Goal: Information Seeking & Learning: Learn about a topic

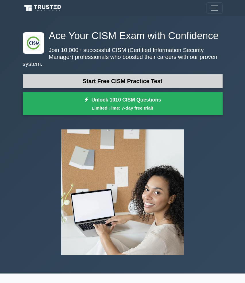
click at [130, 78] on link "Start Free CISM Practice Test" at bounding box center [123, 81] width 200 height 14
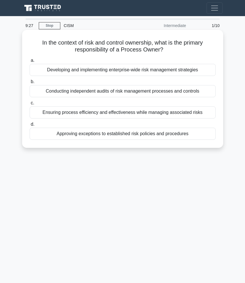
click at [127, 112] on div "Ensuring process efficiency and effectiveness while managing associated risks" at bounding box center [123, 112] width 186 height 12
click at [30, 105] on input "c. Ensuring process efficiency and effectiveness while managing associated risks" at bounding box center [30, 103] width 0 height 4
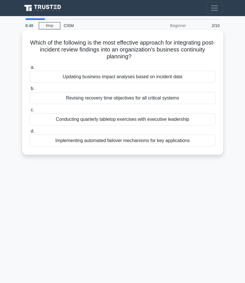
click at [112, 78] on div "Updating business impact analyses based on incident data" at bounding box center [123, 77] width 186 height 12
click at [30, 69] on input "a. Updating business impact analyses based on incident data" at bounding box center [30, 67] width 0 height 4
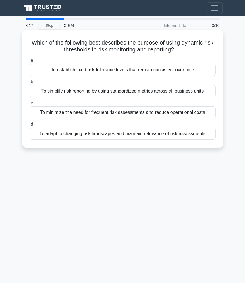
click at [93, 134] on div "To adapt to changing risk landscapes and maintain relevance of risk assessments" at bounding box center [123, 134] width 186 height 12
click at [30, 126] on input "d. To adapt to changing risk landscapes and maintain relevance of risk assessme…" at bounding box center [30, 124] width 0 height 4
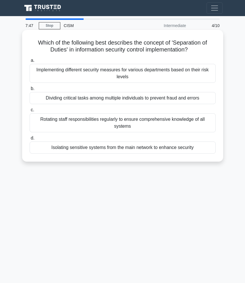
click at [101, 98] on div "Dividing critical tasks among multiple individuals to prevent fraud and errors" at bounding box center [123, 98] width 186 height 12
click at [30, 90] on input "b. Dividing critical tasks among multiple individuals to prevent fraud and erro…" at bounding box center [30, 89] width 0 height 4
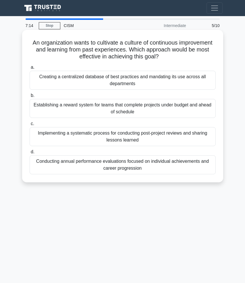
click at [67, 133] on div "Implementing a systematic process for conducting post-project reviews and shari…" at bounding box center [123, 136] width 186 height 19
click at [30, 125] on input "c. Implementing a systematic process for conducting post-project reviews and sh…" at bounding box center [30, 124] width 0 height 4
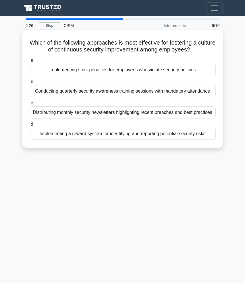
click at [71, 135] on div "Implementing a reward system for identifying and reporting potential security r…" at bounding box center [123, 134] width 186 height 12
click at [30, 126] on input "d. Implementing a reward system for identifying and reporting potential securit…" at bounding box center [30, 124] width 0 height 4
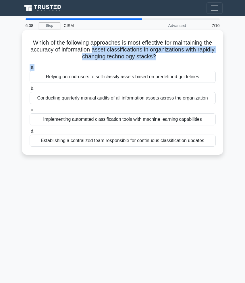
drag, startPoint x: 88, startPoint y: 67, endPoint x: 92, endPoint y: 51, distance: 15.6
click at [92, 51] on div "Which of the following approaches is most effective for maintaining the accurac…" at bounding box center [122, 92] width 196 height 120
click at [92, 51] on h5 "Which of the following approaches is most effective for maintaining the accurac…" at bounding box center [122, 49] width 187 height 21
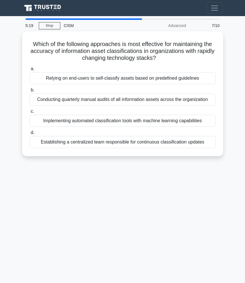
drag, startPoint x: 81, startPoint y: 103, endPoint x: 17, endPoint y: 102, distance: 64.0
click at [17, 101] on main "5:19 Stop CISM Advanced 7/10 Which of the following approaches is most effectiv…" at bounding box center [122, 162] width 245 height 292
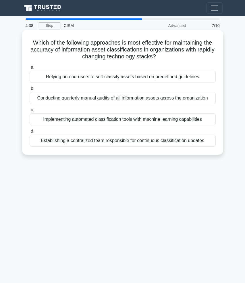
click at [87, 79] on div "Relying on end-users to self-classify assets based on predefined guidelines" at bounding box center [123, 77] width 186 height 12
click at [30, 69] on input "a. Relying on end-users to self-classify assets based on predefined guidelines" at bounding box center [30, 67] width 0 height 4
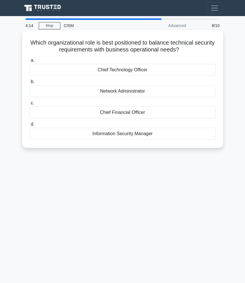
click at [95, 132] on div "Information Security Manager" at bounding box center [123, 134] width 186 height 12
click at [30, 126] on input "d. Information Security Manager" at bounding box center [30, 124] width 0 height 4
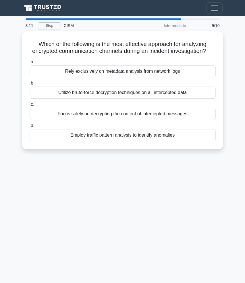
click at [131, 137] on div "Employ traffic pattern analysis to identify anomalies" at bounding box center [123, 135] width 186 height 12
click at [30, 128] on input "d. Employ traffic pattern analysis to identify anomalies" at bounding box center [30, 126] width 0 height 4
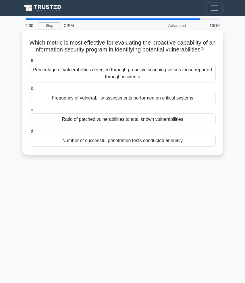
click at [109, 82] on div "Percentage of vulnerabilities detected through proactive scanning versus those …" at bounding box center [123, 73] width 186 height 19
click at [30, 62] on input "a. Percentage of vulnerabilities detected through proactive scanning versus tho…" at bounding box center [30, 61] width 0 height 4
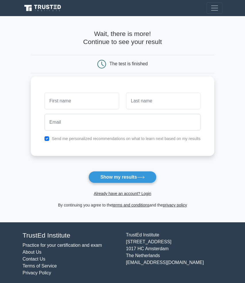
click at [74, 137] on label "Send me personalized recommendations on what to learn next based on my results" at bounding box center [126, 138] width 149 height 5
click at [47, 139] on input "checkbox" at bounding box center [47, 138] width 5 height 5
checkbox input "false"
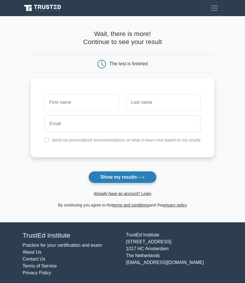
click at [110, 180] on button "Show my results" at bounding box center [122, 177] width 68 height 12
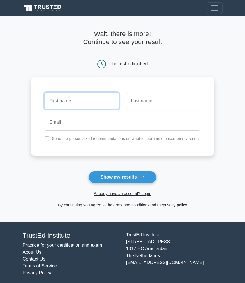
click at [100, 101] on input "text" at bounding box center [82, 100] width 74 height 17
type input "[PERSON_NAME]"
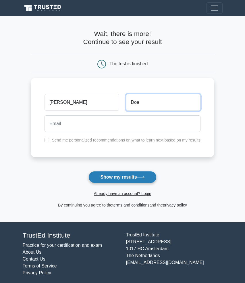
type input "Doe"
click at [111, 175] on button "Show my results" at bounding box center [122, 177] width 68 height 12
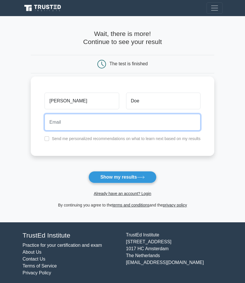
click at [190, 124] on input "email" at bounding box center [123, 122] width 156 height 17
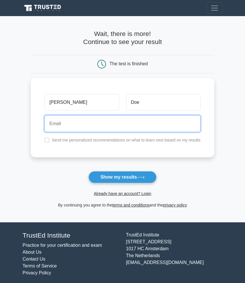
type input "blithe.ergot-4e@icloud.com"
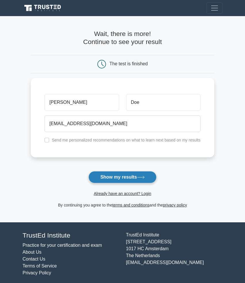
click at [139, 176] on icon at bounding box center [141, 176] width 8 height 3
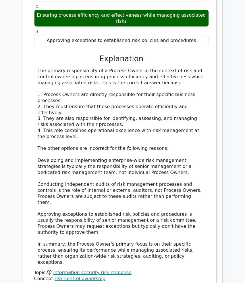
scroll to position [653, 0]
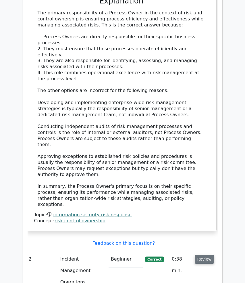
click at [199, 254] on button "Review" at bounding box center [205, 258] width 20 height 9
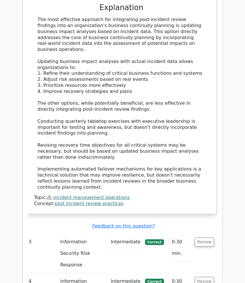
scroll to position [1058, 0]
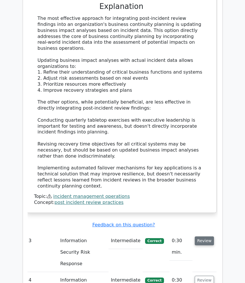
click at [208, 236] on button "Review" at bounding box center [205, 240] width 20 height 9
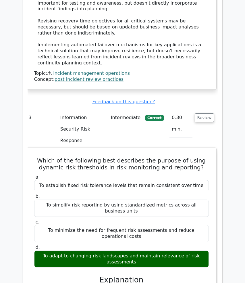
scroll to position [1159, 0]
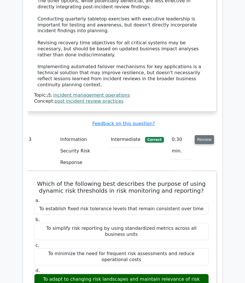
click at [207, 135] on button "Review" at bounding box center [205, 139] width 20 height 9
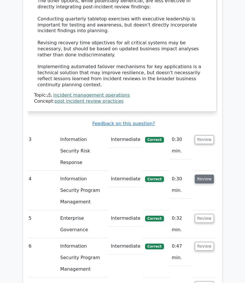
click at [204, 174] on button "Review" at bounding box center [205, 178] width 20 height 9
click at [206, 174] on button "Review" at bounding box center [205, 178] width 20 height 9
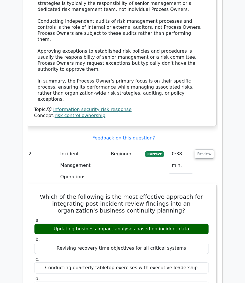
scroll to position [743, 0]
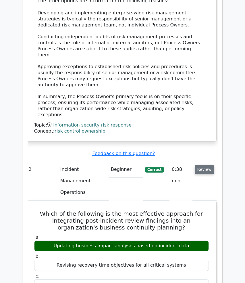
click at [201, 165] on button "Review" at bounding box center [205, 169] width 20 height 9
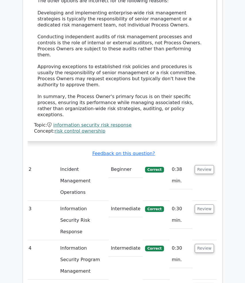
click at [202, 282] on button "Review" at bounding box center [205, 287] width 20 height 9
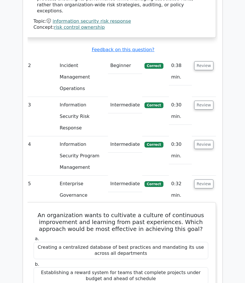
scroll to position [0, 1]
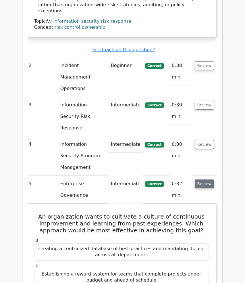
click at [212, 179] on button "Review" at bounding box center [205, 183] width 20 height 9
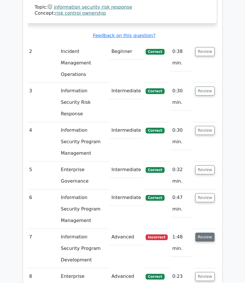
scroll to position [861, 0]
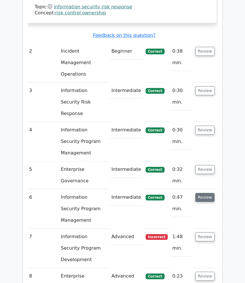
click at [205, 193] on button "Review" at bounding box center [205, 197] width 20 height 9
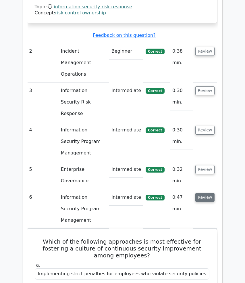
click at [205, 193] on button "Review" at bounding box center [205, 197] width 20 height 9
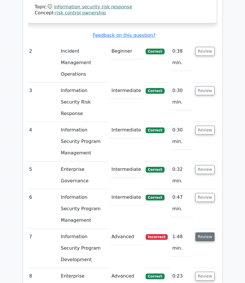
click at [202, 232] on button "Review" at bounding box center [205, 236] width 20 height 9
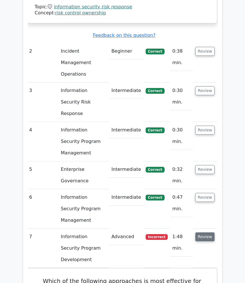
click at [202, 232] on button "Review" at bounding box center [205, 236] width 20 height 9
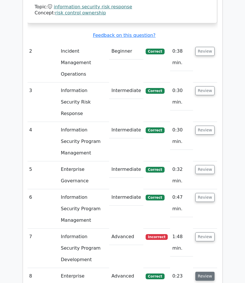
click at [201, 271] on button "Review" at bounding box center [205, 275] width 20 height 9
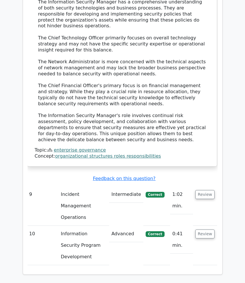
scroll to position [1319, 0]
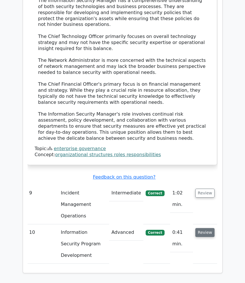
click at [201, 228] on button "Review" at bounding box center [205, 232] width 20 height 9
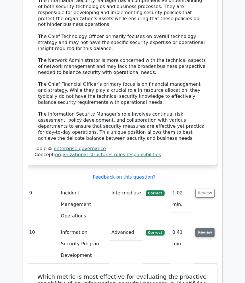
click at [201, 228] on button "Review" at bounding box center [205, 232] width 20 height 9
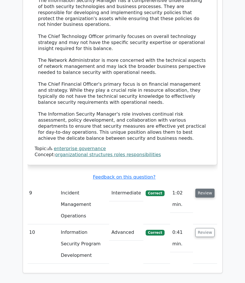
click at [202, 188] on button "Review" at bounding box center [205, 192] width 20 height 9
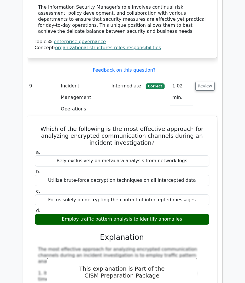
scroll to position [1424, 0]
